Goal: Information Seeking & Learning: Understand process/instructions

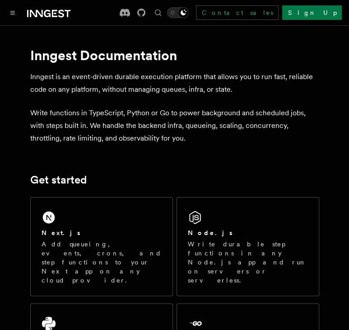
scroll to position [92, 0]
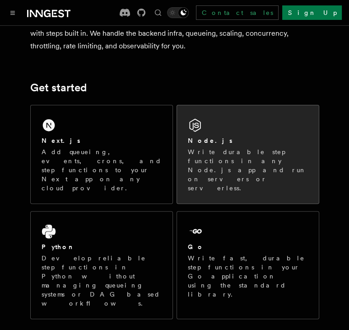
click at [218, 143] on div "Node.js" at bounding box center [248, 140] width 120 height 9
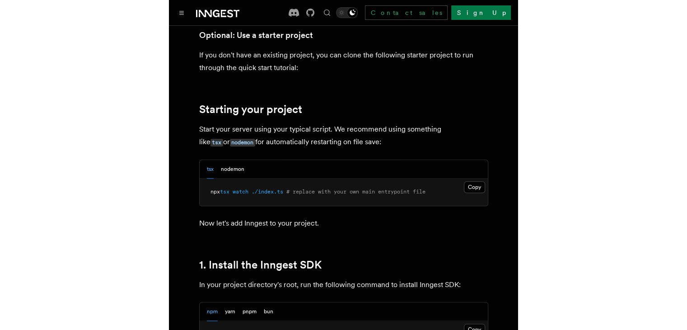
scroll to position [389, 0]
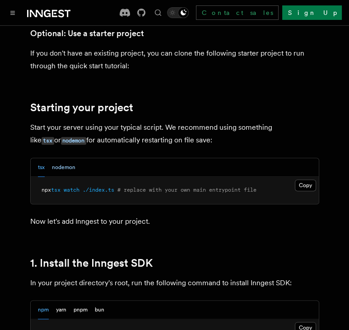
click at [70, 164] on button "nodemon" at bounding box center [63, 167] width 23 height 19
click at [307, 188] on button "Copy Copied" at bounding box center [305, 185] width 21 height 12
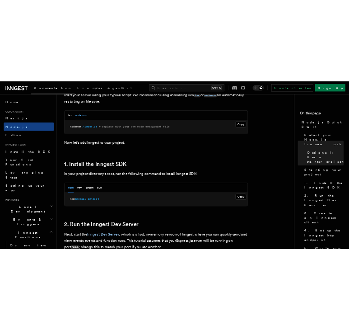
scroll to position [472, 0]
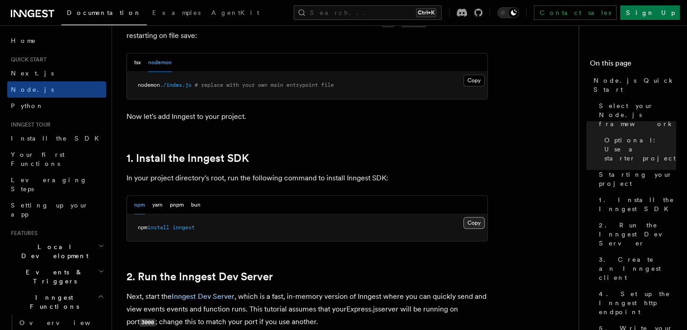
click at [349, 223] on button "Copy Copied" at bounding box center [474, 223] width 21 height 12
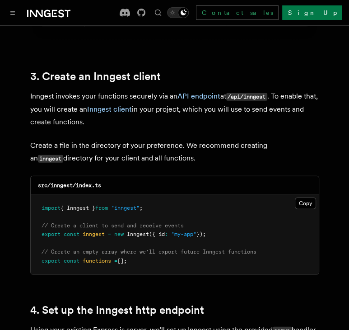
scroll to position [1150, 0]
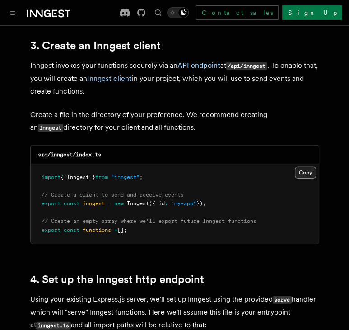
click at [302, 167] on button "Copy Copied" at bounding box center [305, 173] width 21 height 12
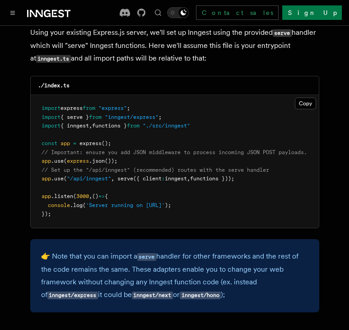
scroll to position [1419, 0]
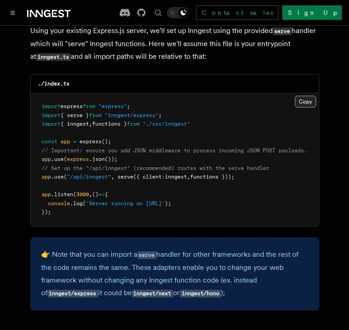
click at [300, 96] on button "Copy Copied" at bounding box center [305, 102] width 21 height 12
drag, startPoint x: 246, startPoint y: 164, endPoint x: 117, endPoint y: 165, distance: 128.3
click at [117, 165] on pre "import express from "express" ; import { serve } from "inngest/express" ; impor…" at bounding box center [175, 159] width 288 height 133
copy span "serve ({ client : inngest , functions }));"
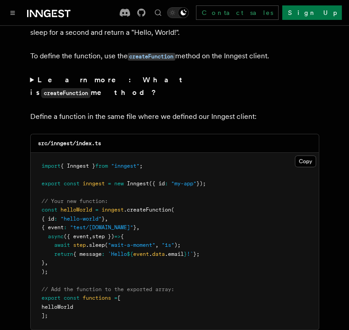
scroll to position [1778, 0]
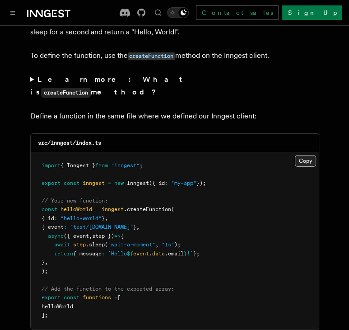
click at [304, 155] on button "Copy Copied" at bounding box center [305, 161] width 21 height 12
